Goal: Information Seeking & Learning: Learn about a topic

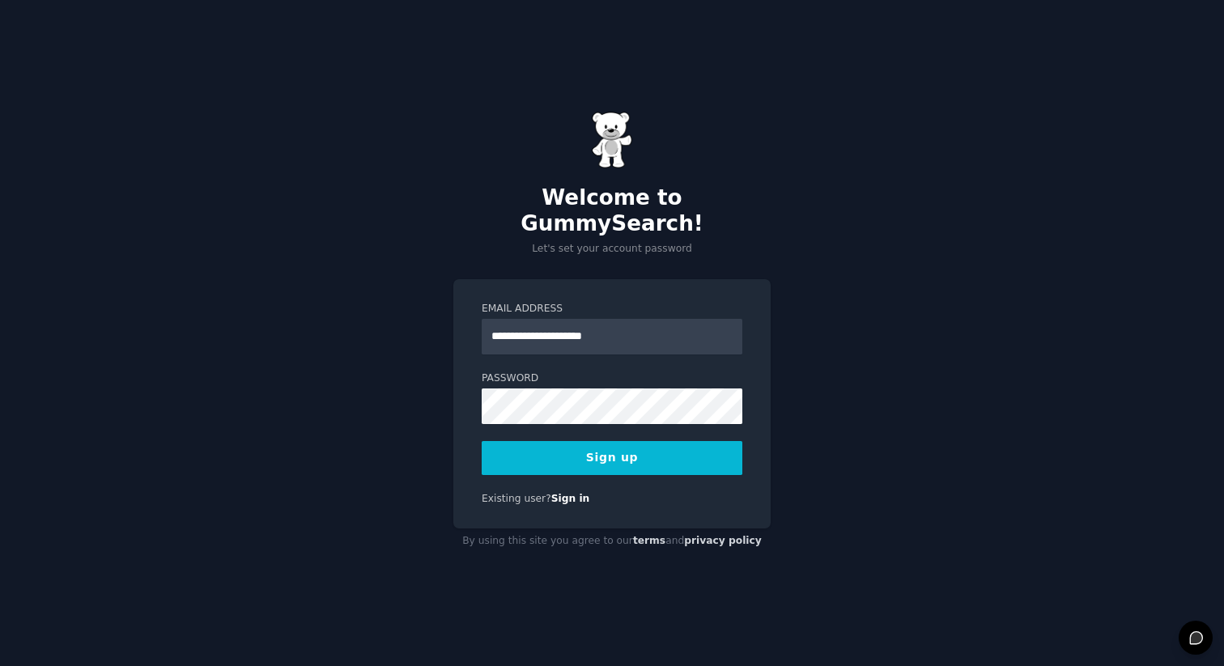
type input "**********"
click at [662, 447] on button "Sign up" at bounding box center [612, 458] width 261 height 34
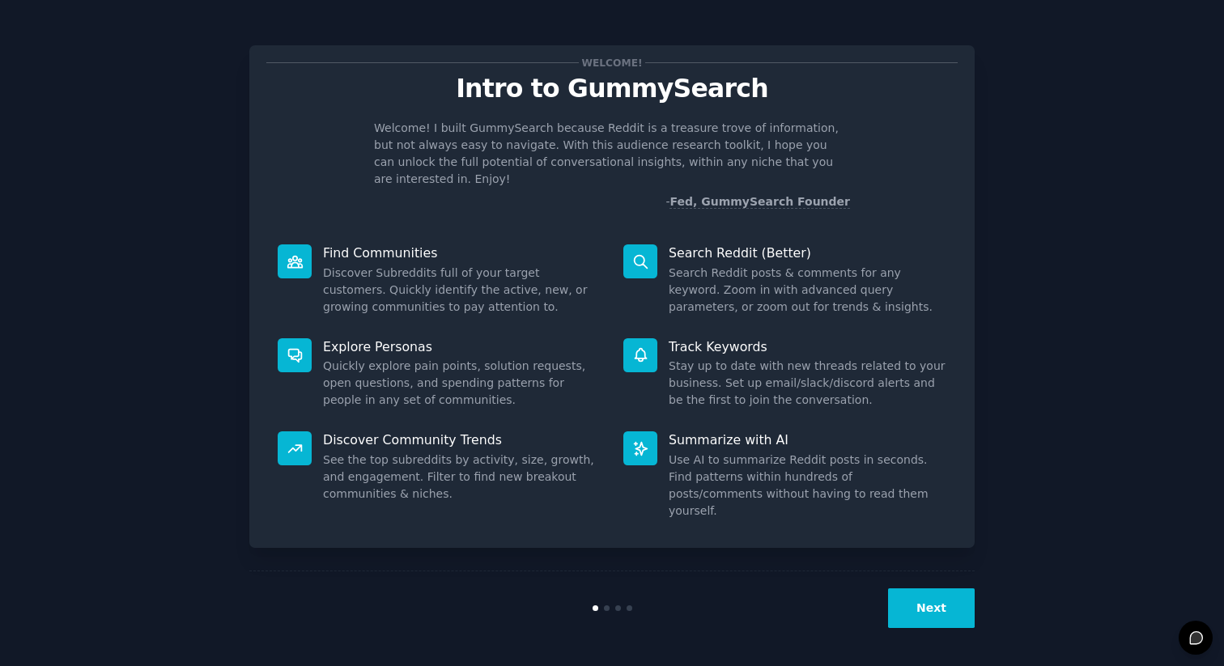
click at [907, 609] on button "Next" at bounding box center [931, 609] width 87 height 40
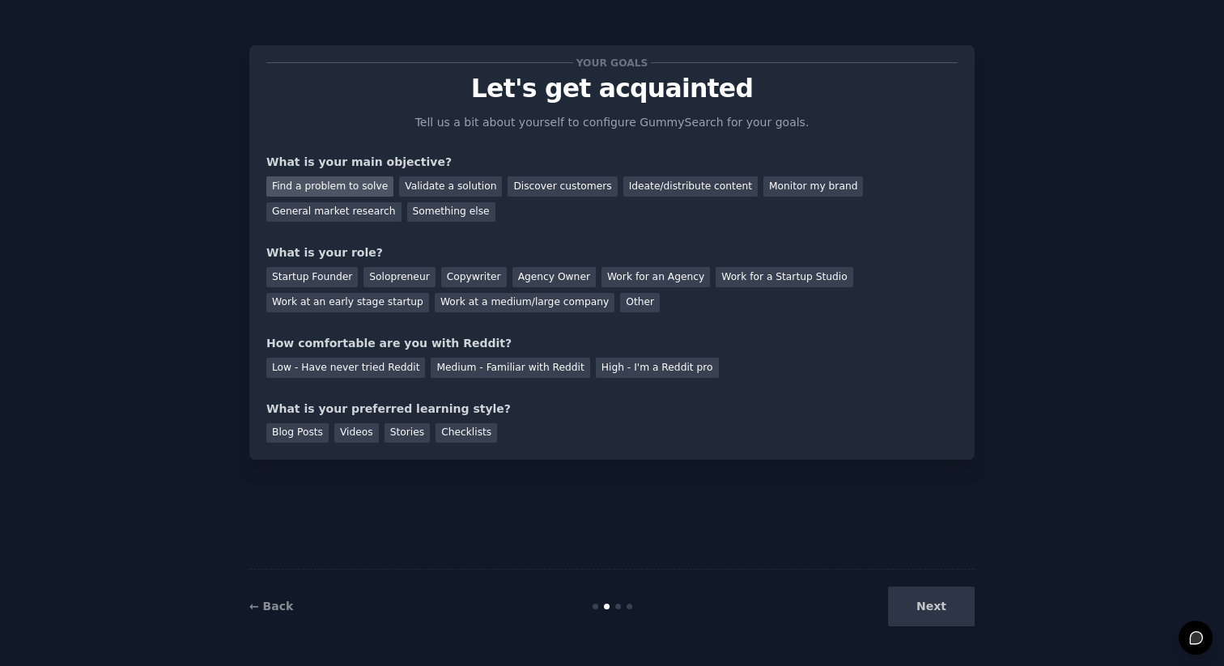
click at [356, 190] on div "Find a problem to solve" at bounding box center [329, 187] width 127 height 20
click at [515, 186] on div "Discover customers" at bounding box center [562, 187] width 109 height 20
click at [346, 180] on div "Find a problem to solve" at bounding box center [329, 187] width 127 height 20
click at [325, 278] on div "Startup Founder" at bounding box center [312, 277] width 92 height 20
click at [389, 279] on div "Solopreneur" at bounding box center [399, 277] width 71 height 20
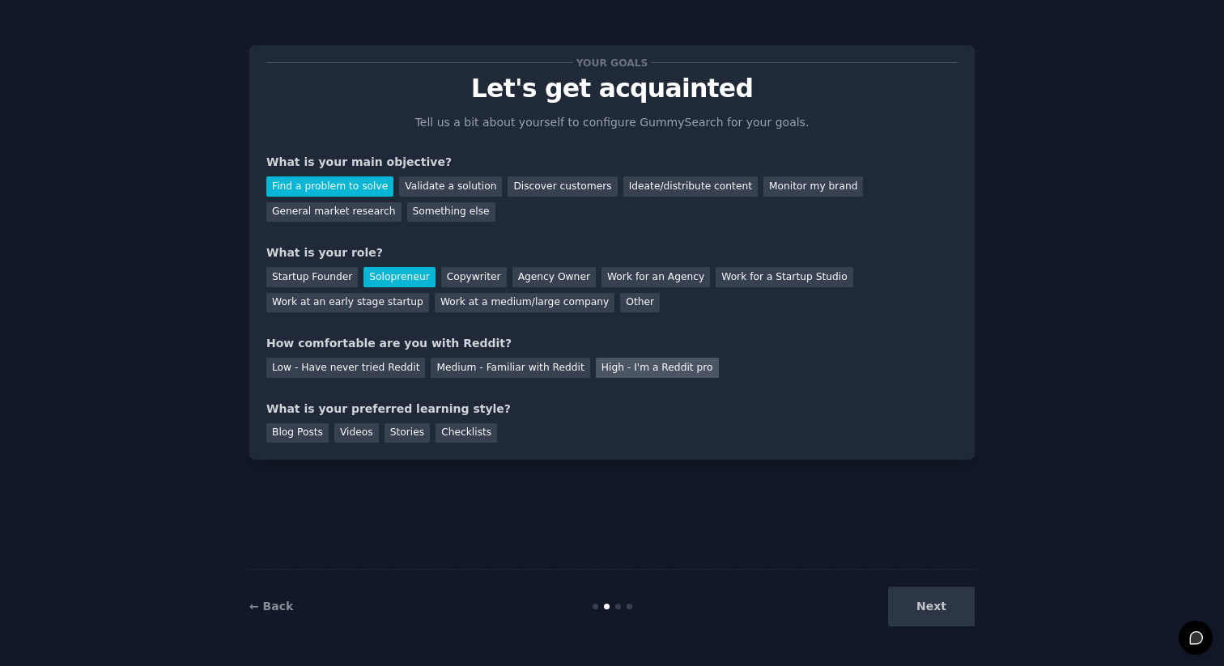
click at [598, 368] on div "High - I'm a Reddit pro" at bounding box center [657, 368] width 123 height 20
click at [302, 438] on div "Blog Posts" at bounding box center [297, 434] width 62 height 20
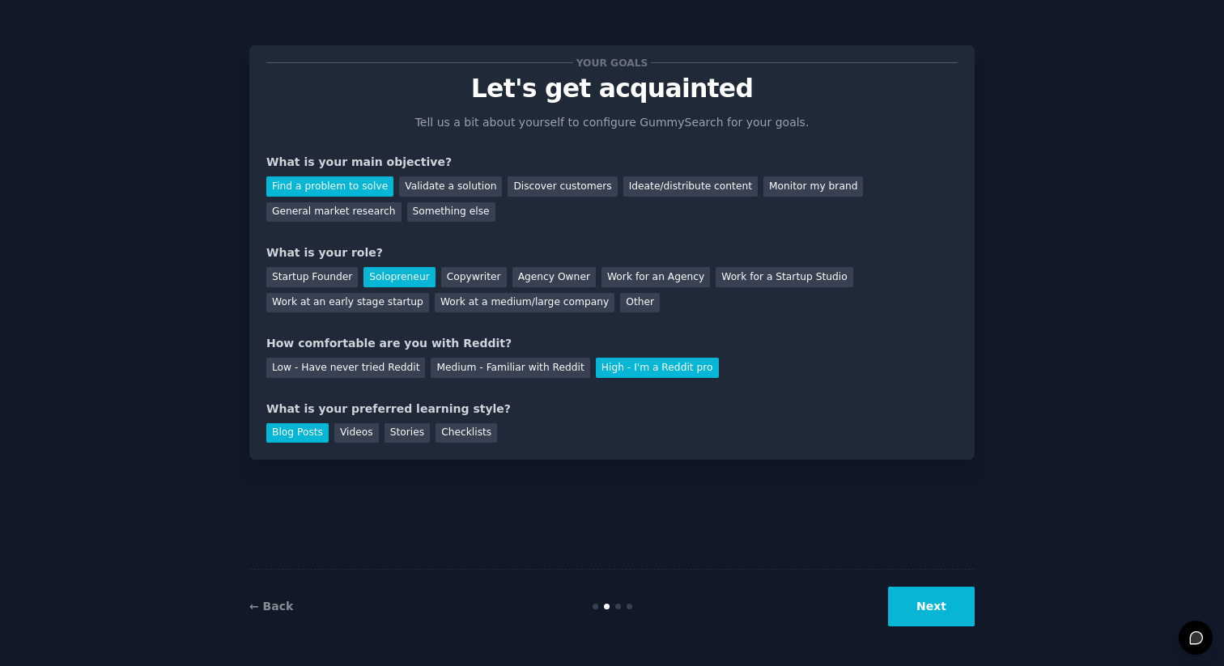
click at [918, 611] on button "Next" at bounding box center [931, 607] width 87 height 40
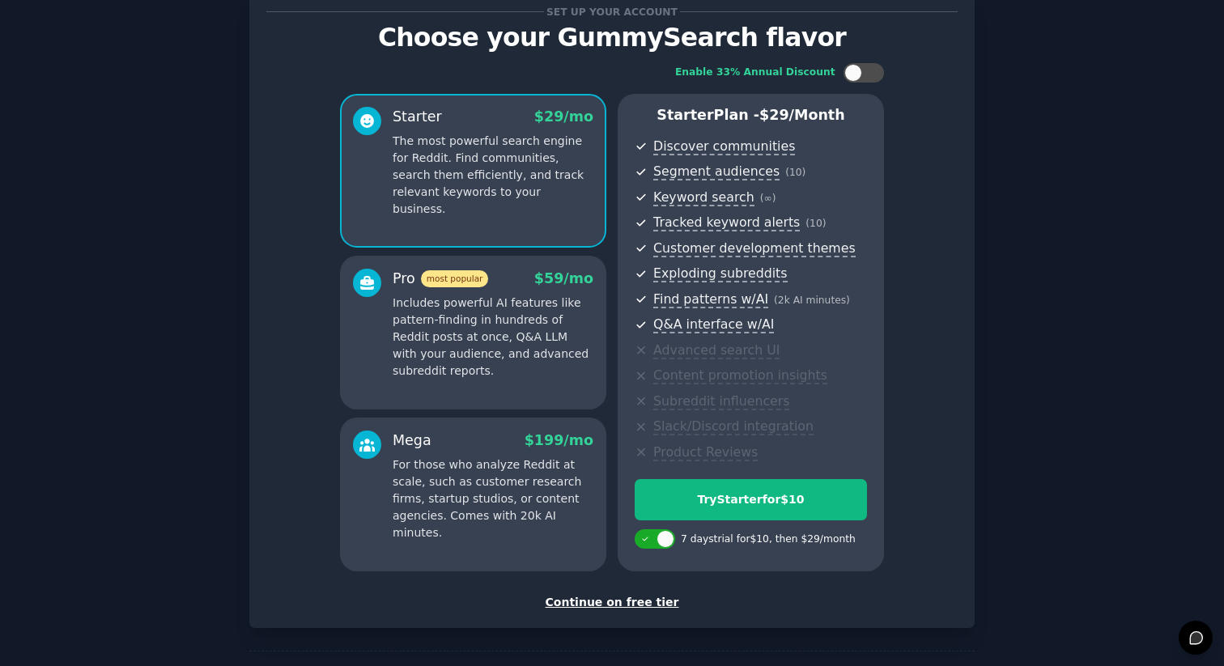
scroll to position [49, 0]
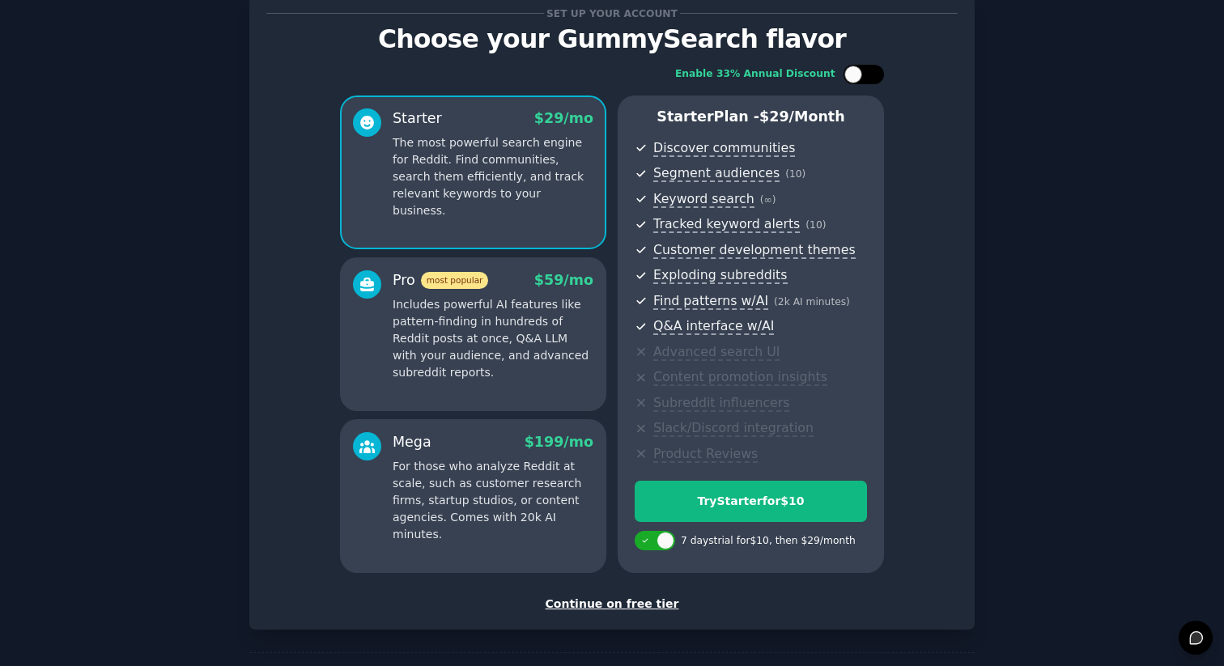
click at [865, 75] on div at bounding box center [864, 74] width 40 height 19
click at [866, 75] on div at bounding box center [875, 75] width 18 height 18
checkbox input "false"
click at [645, 604] on div "Continue on free tier" at bounding box center [612, 604] width 692 height 17
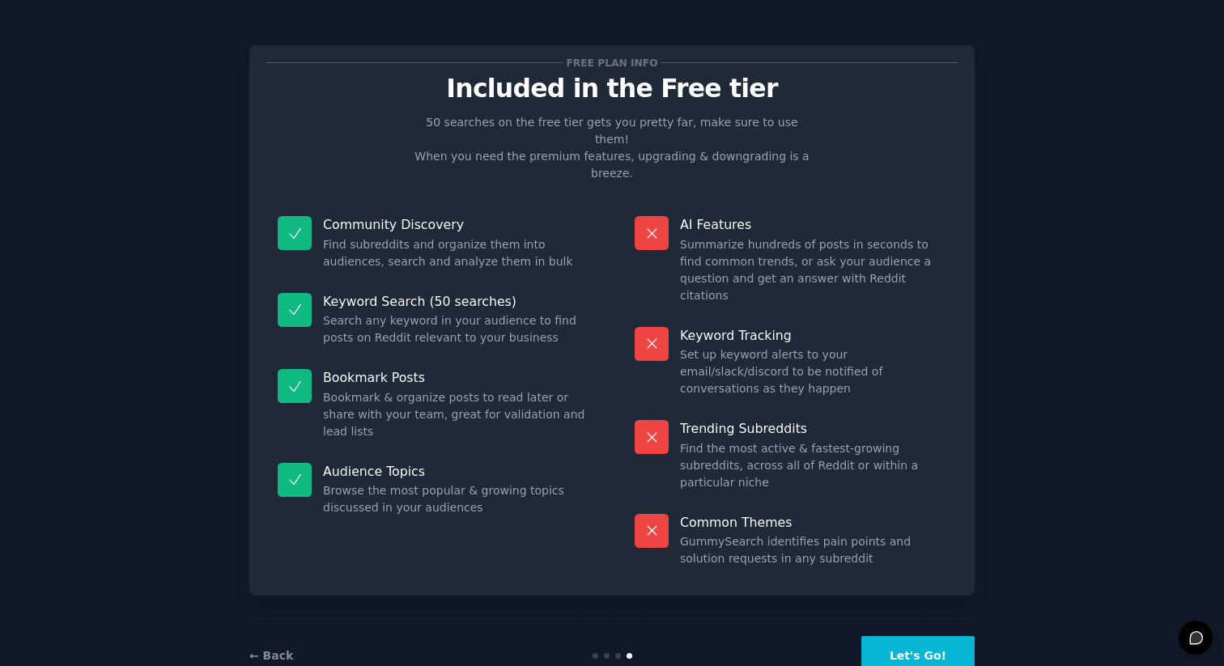
click at [913, 637] on button "Let's Go!" at bounding box center [918, 657] width 113 height 40
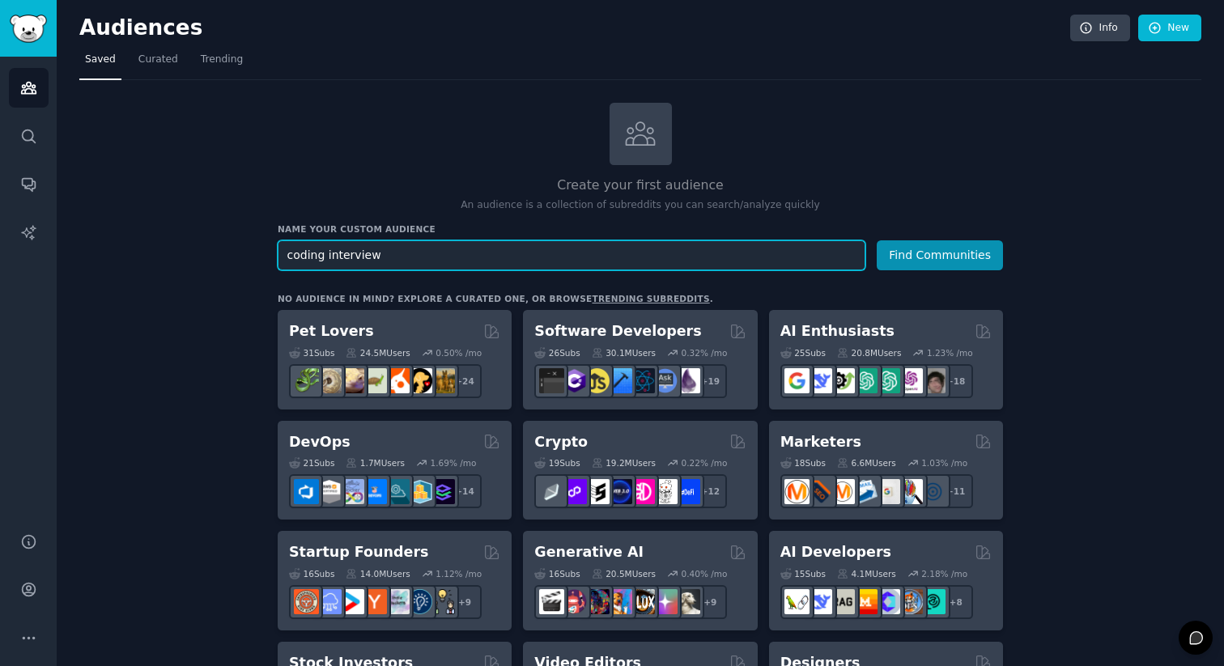
type input "coding interview"
click at [877, 241] on button "Find Communities" at bounding box center [940, 256] width 126 height 30
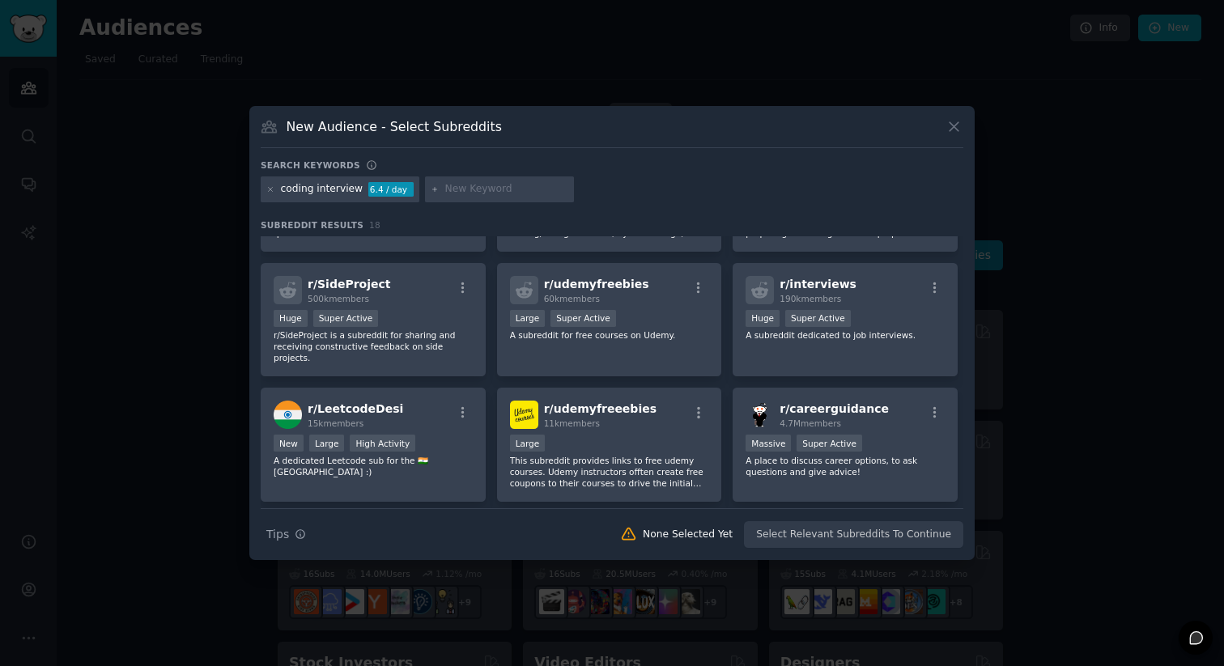
scroll to position [473, 0]
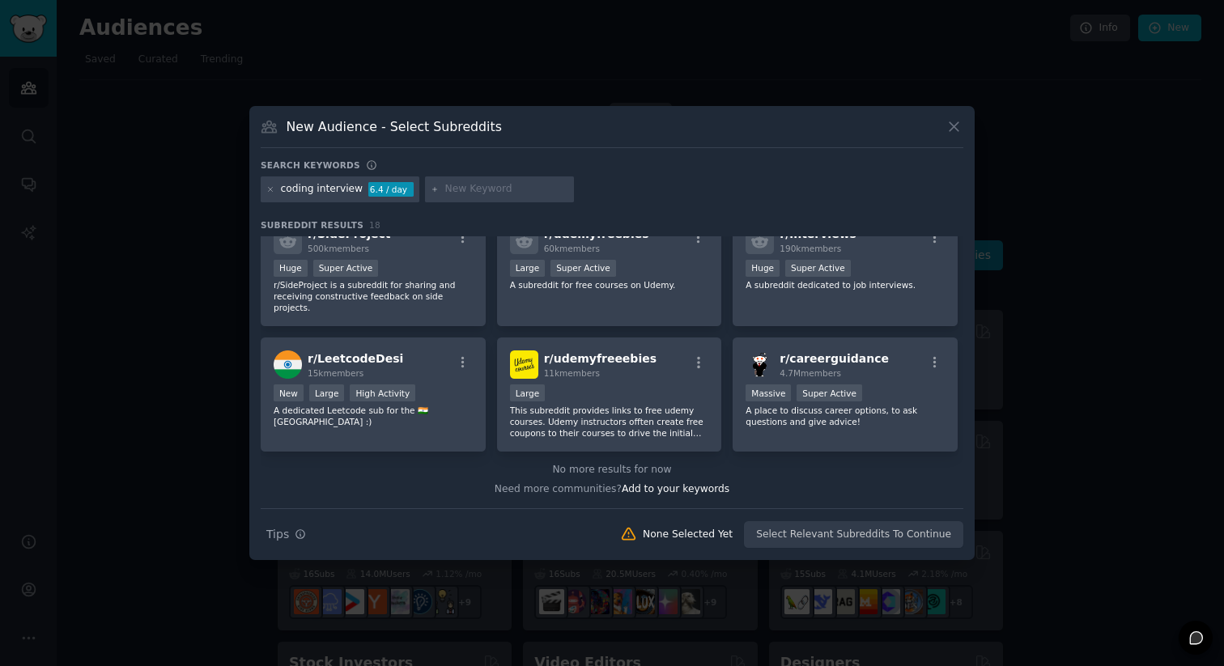
click at [959, 125] on icon at bounding box center [954, 126] width 17 height 17
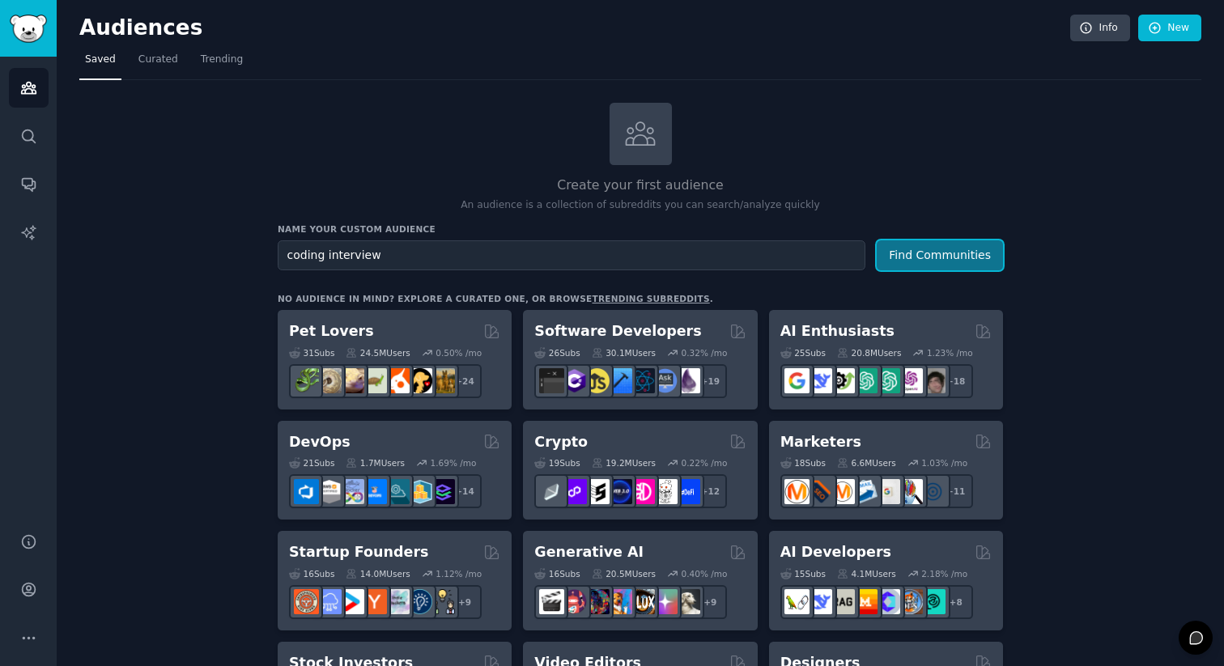
click at [888, 266] on button "Find Communities" at bounding box center [940, 256] width 126 height 30
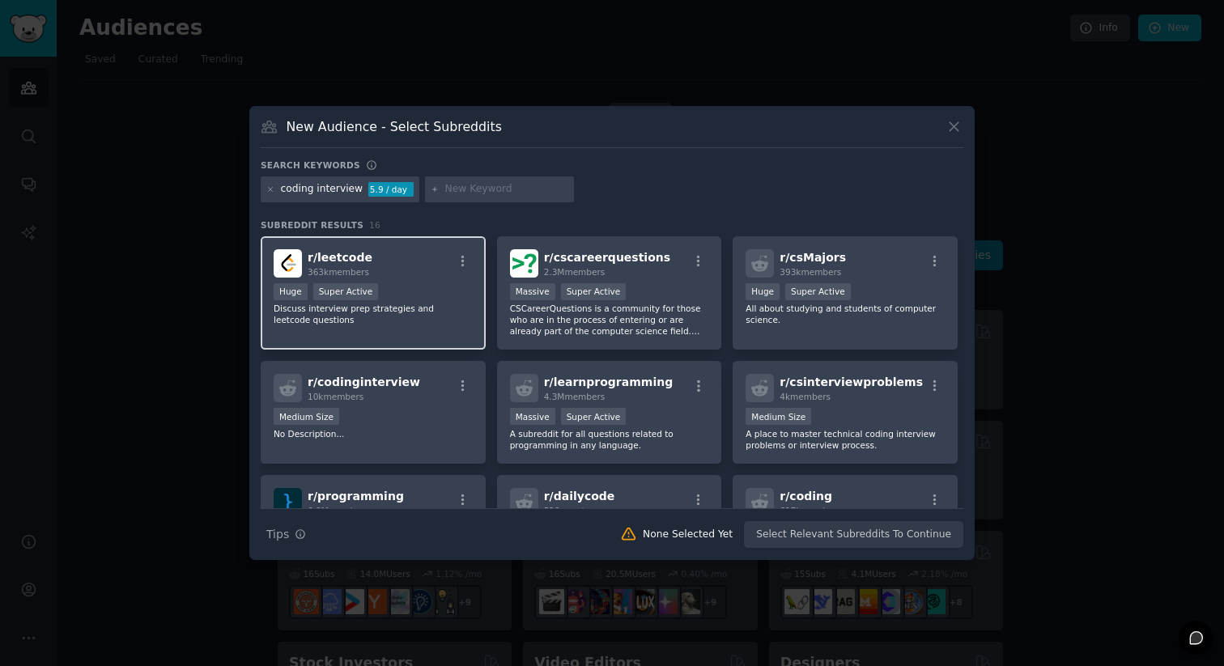
click at [415, 292] on div "Huge Super Active" at bounding box center [373, 293] width 199 height 20
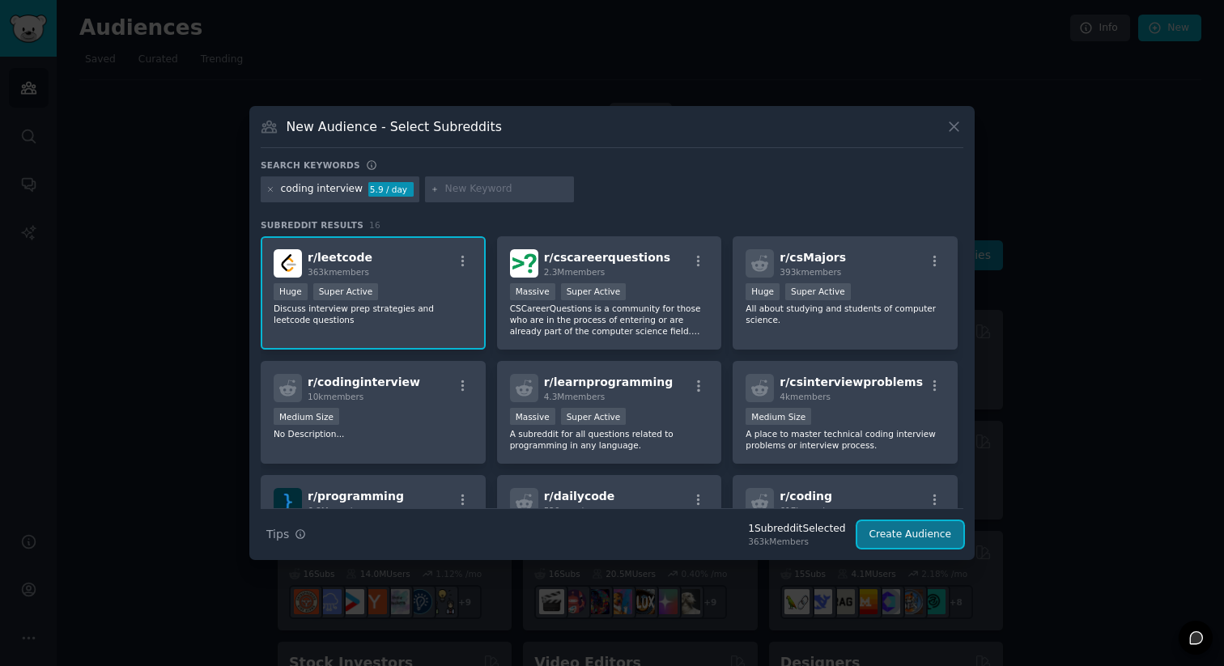
click at [912, 532] on button "Create Audience" at bounding box center [911, 536] width 107 height 28
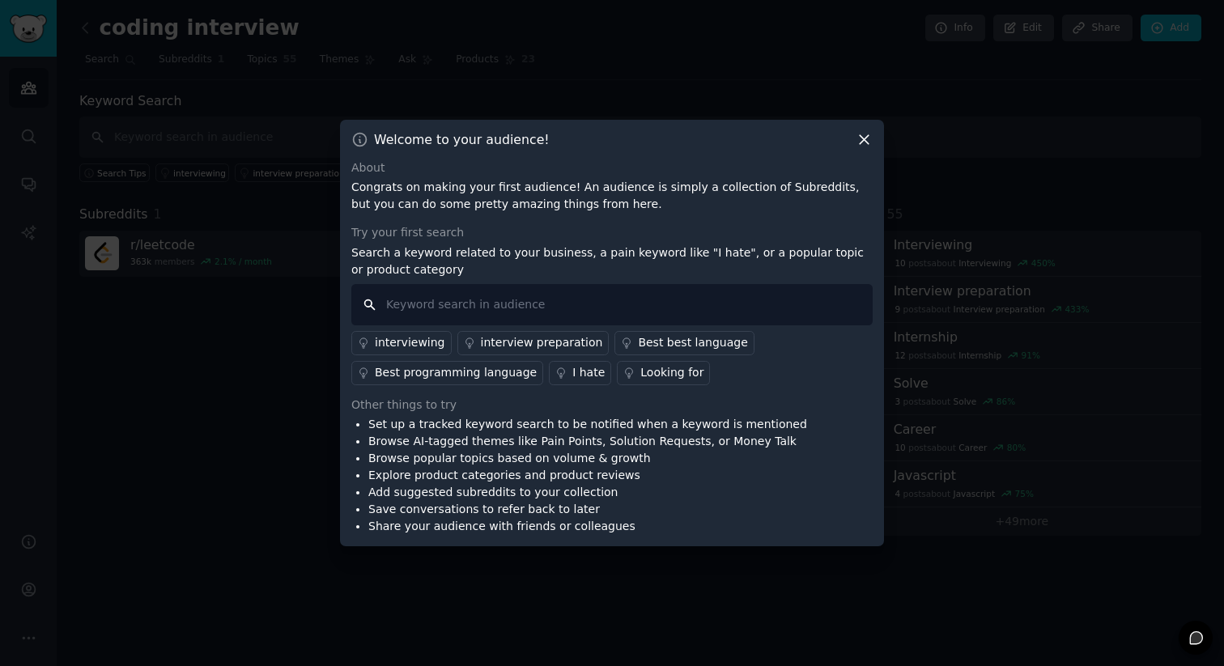
click at [643, 313] on input "text" at bounding box center [612, 304] width 522 height 41
type input "i hate"
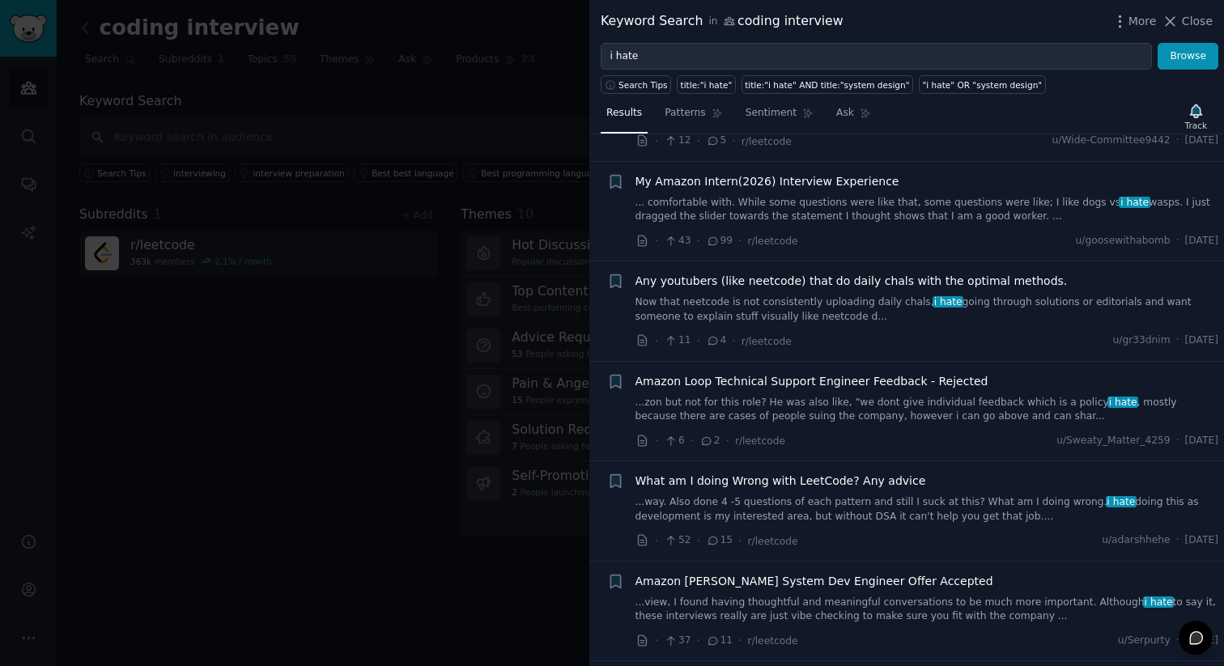
scroll to position [1460, 0]
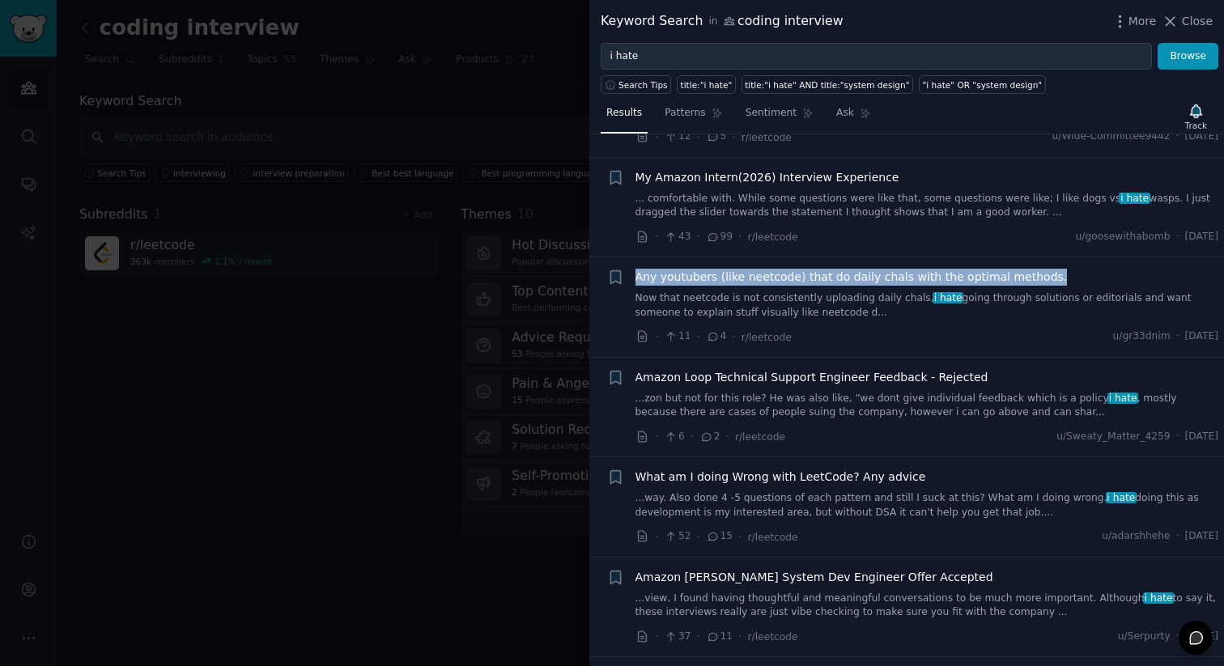
click at [857, 286] on span "Any youtubers (like neetcode) that do daily chals with the optimal methods." at bounding box center [852, 277] width 432 height 17
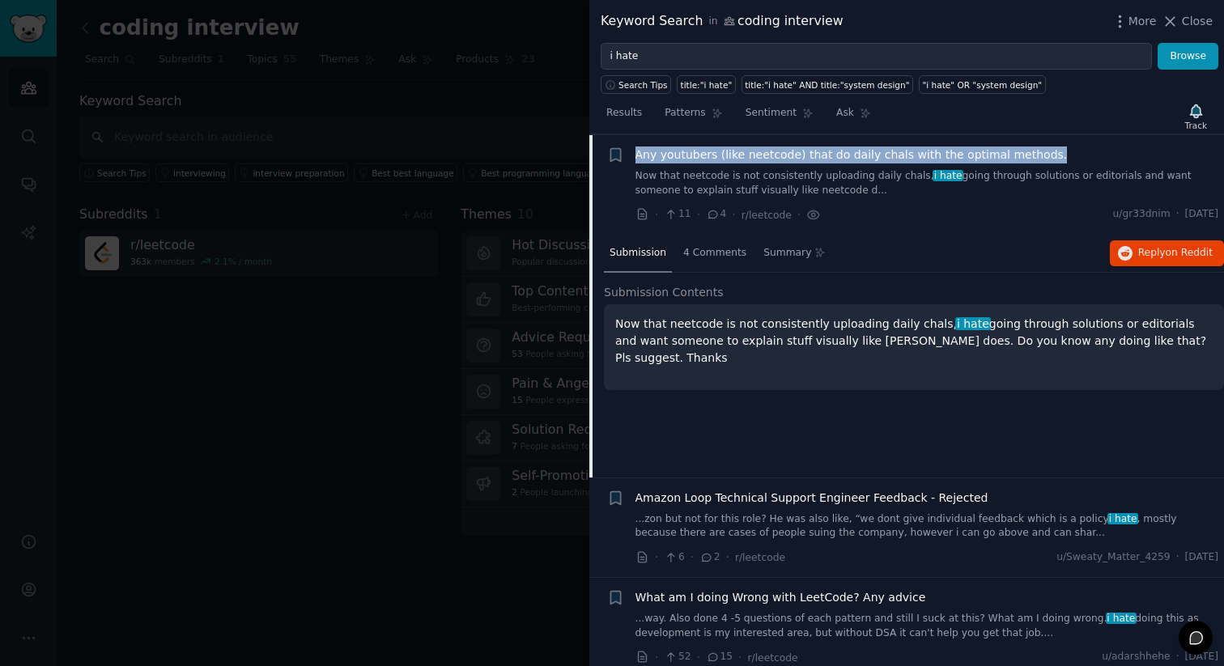
scroll to position [1597, 0]
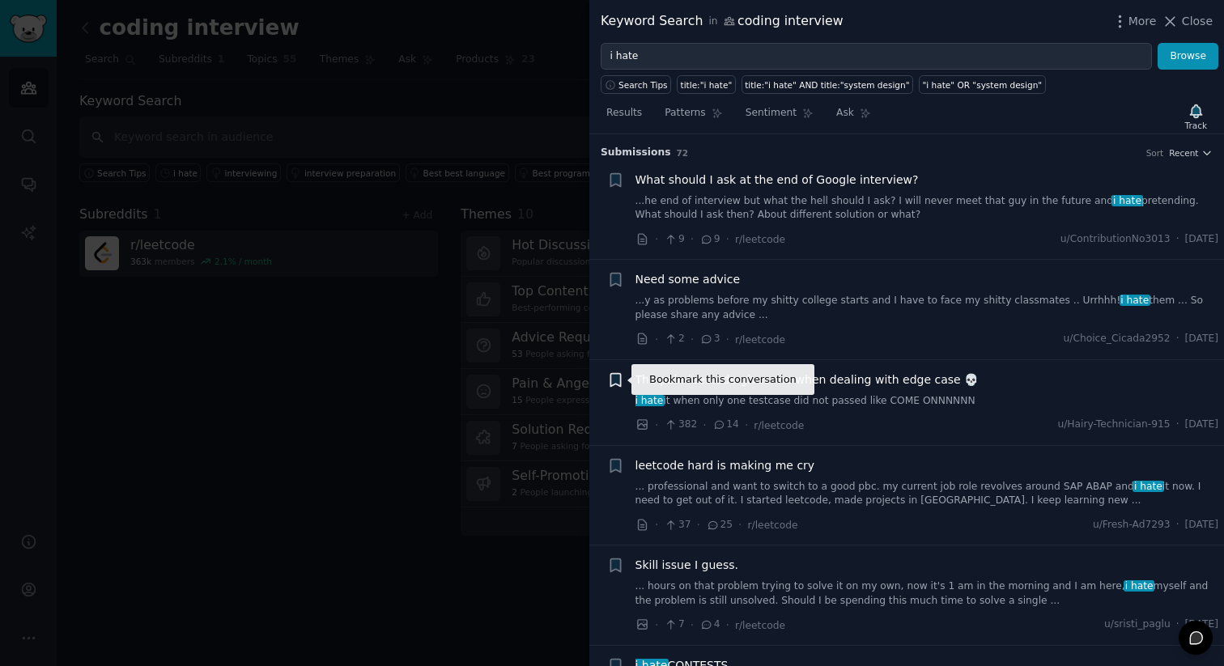
click at [615, 377] on icon "button" at bounding box center [616, 379] width 10 height 13
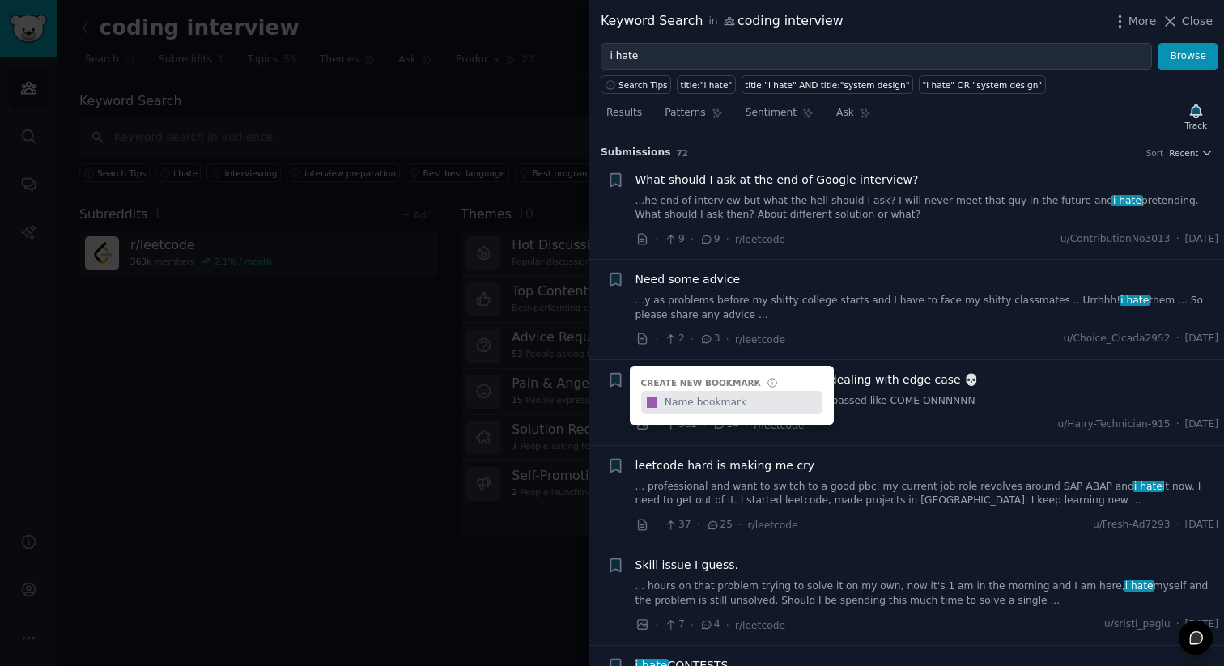
click at [923, 408] on div "The pain leetcode gives me when dealing with edge case 💀 i hate it when only on…" at bounding box center [928, 403] width 584 height 62
